Goal: Task Accomplishment & Management: Use online tool/utility

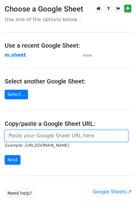
click at [43, 141] on input "url" at bounding box center [66, 136] width 123 height 12
type input "https://docs.google.com/spreadsheets/d/1NSPy5y9XraHPasg8dEzu-ngu0Ro3lXZEEAXZcNX…"
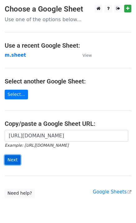
click at [11, 159] on input "Next" at bounding box center [13, 160] width 16 height 10
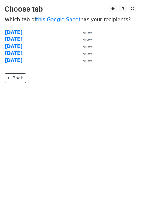
click at [10, 63] on td "friday" at bounding box center [41, 60] width 72 height 7
click at [10, 61] on strong "friday" at bounding box center [14, 61] width 18 height 6
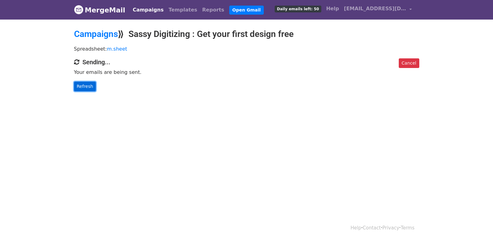
click at [81, 84] on link "Refresh" at bounding box center [85, 87] width 22 height 10
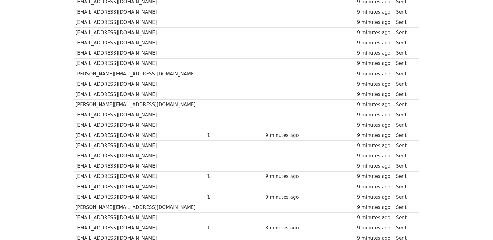
scroll to position [433, 0]
